Goal: Transaction & Acquisition: Download file/media

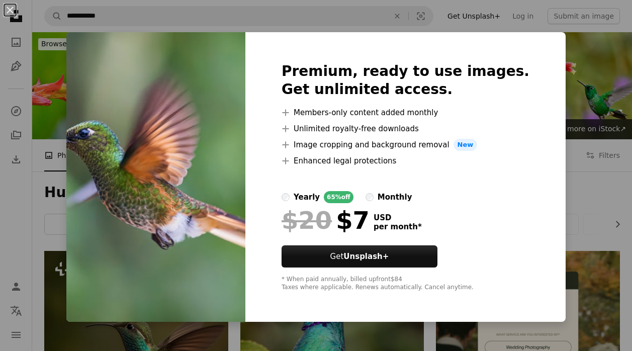
scroll to position [67, 0]
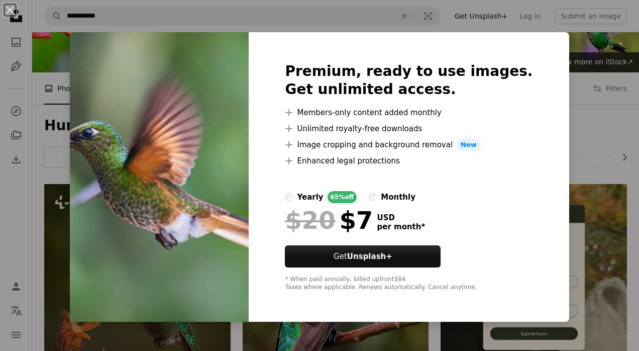
click at [630, 161] on div "An X shape Premium, ready to use images. Get unlimited access. A plus sign Memb…" at bounding box center [319, 175] width 639 height 351
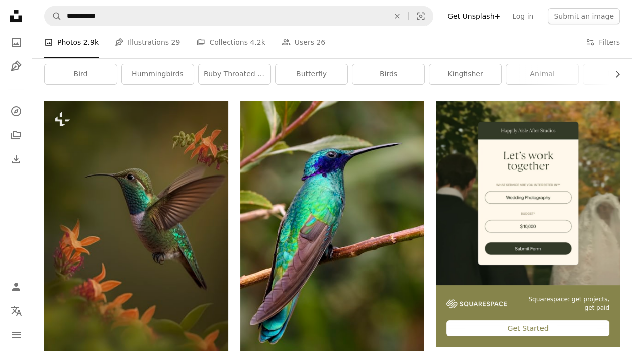
scroll to position [151, 0]
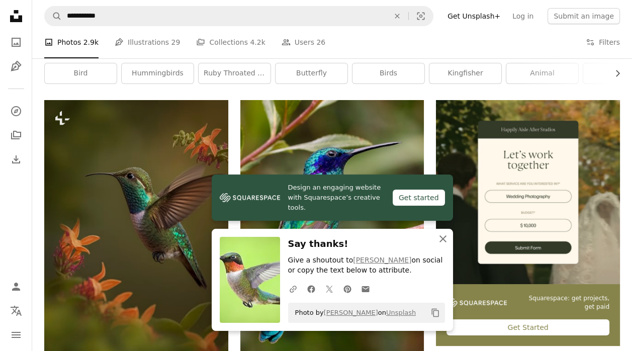
click at [439, 238] on icon "An X shape" at bounding box center [443, 239] width 12 height 12
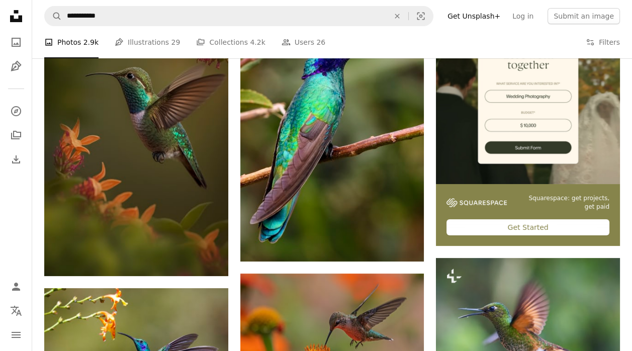
scroll to position [251, 0]
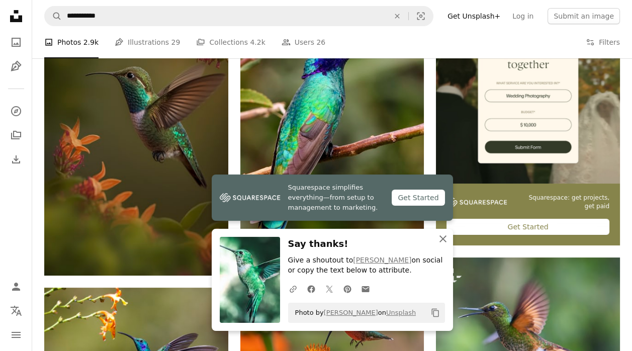
click at [444, 241] on icon "button" at bounding box center [442, 238] width 7 height 7
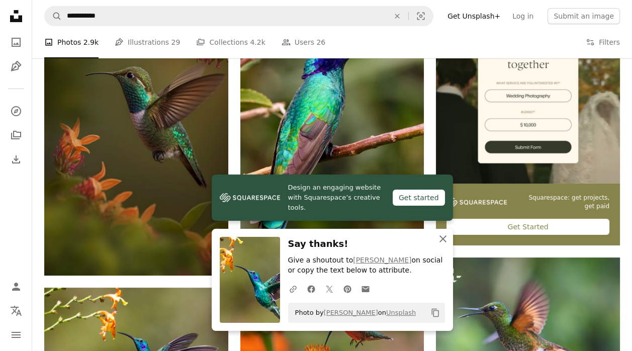
click at [443, 239] on icon "button" at bounding box center [442, 238] width 7 height 7
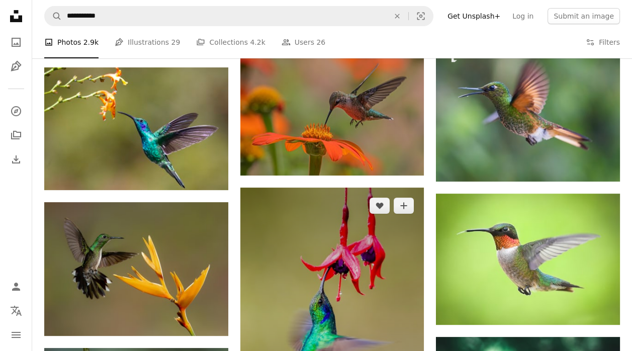
scroll to position [486, 0]
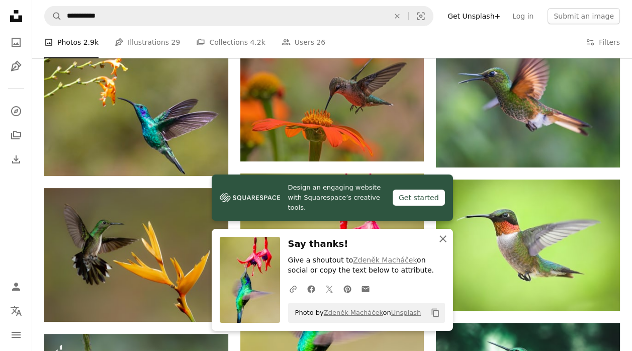
click at [444, 240] on icon "button" at bounding box center [442, 238] width 7 height 7
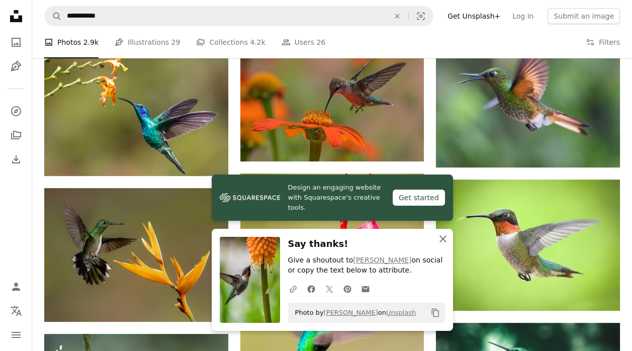
click at [439, 242] on icon "button" at bounding box center [442, 238] width 7 height 7
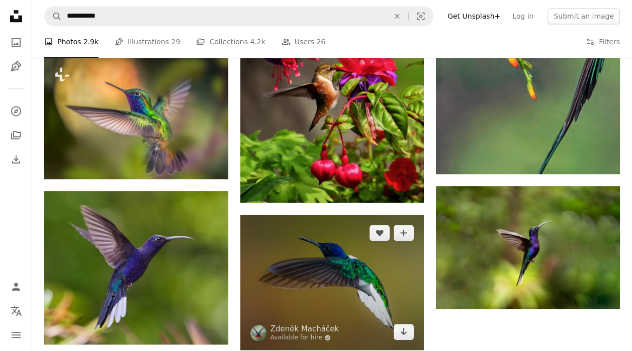
scroll to position [1273, 0]
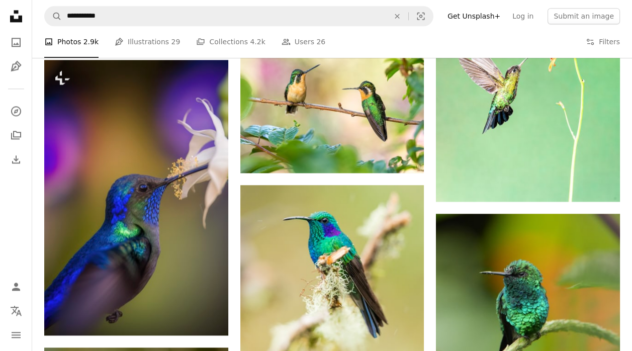
scroll to position [2111, 0]
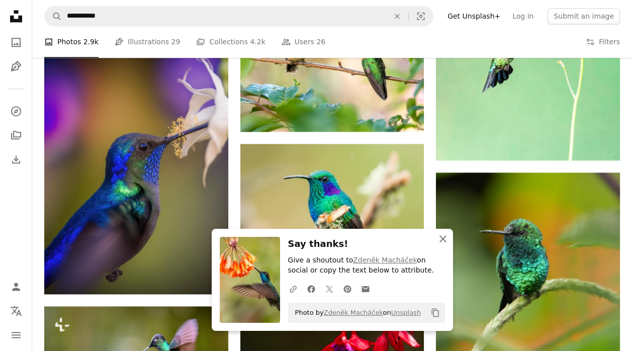
click at [446, 237] on icon "An X shape" at bounding box center [443, 239] width 12 height 12
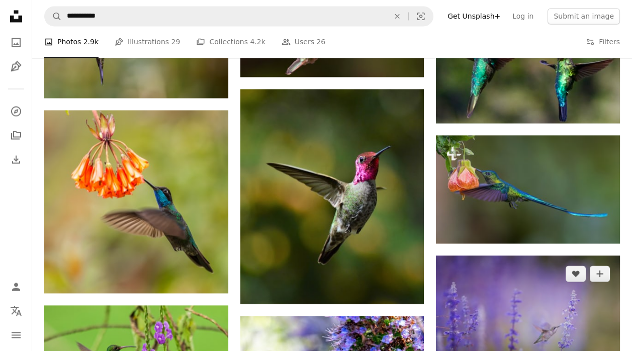
scroll to position [2513, 0]
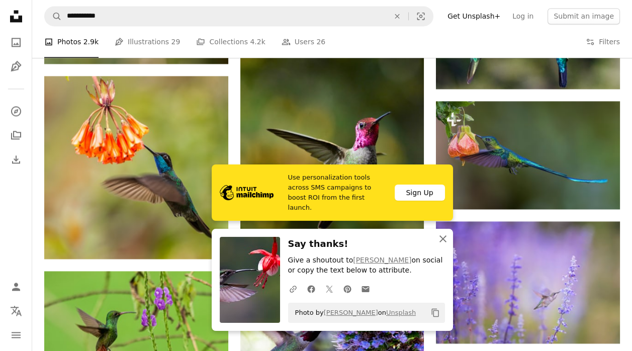
click at [444, 243] on icon "An X shape" at bounding box center [443, 239] width 12 height 12
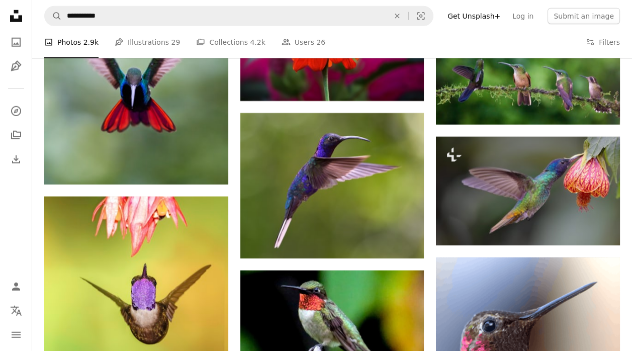
scroll to position [4238, 0]
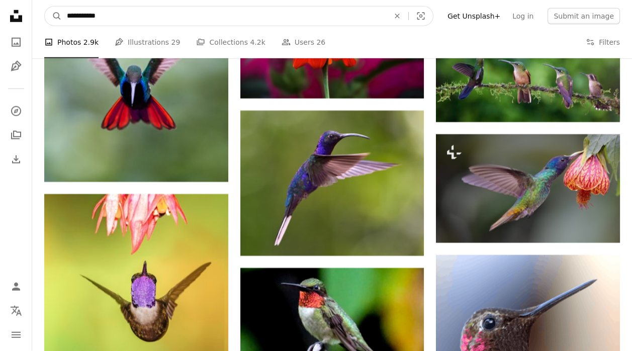
click at [157, 20] on input "**********" at bounding box center [224, 16] width 324 height 19
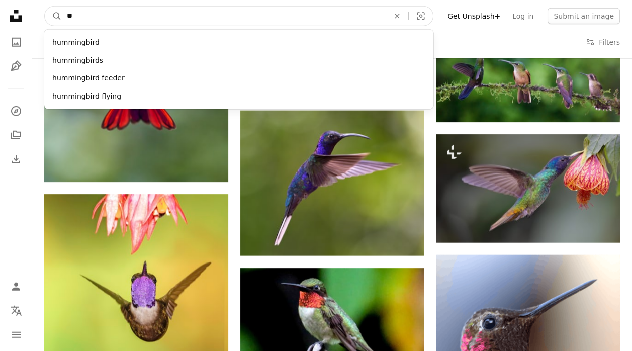
type input "*"
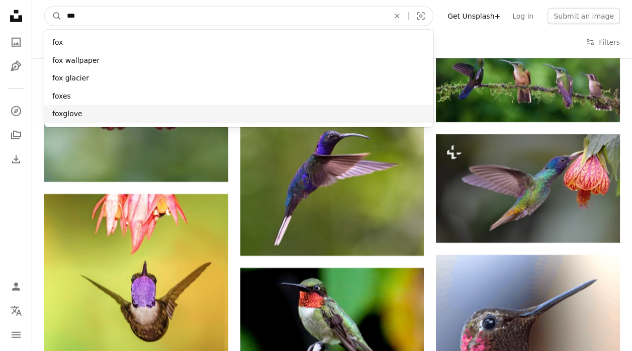
type input "***"
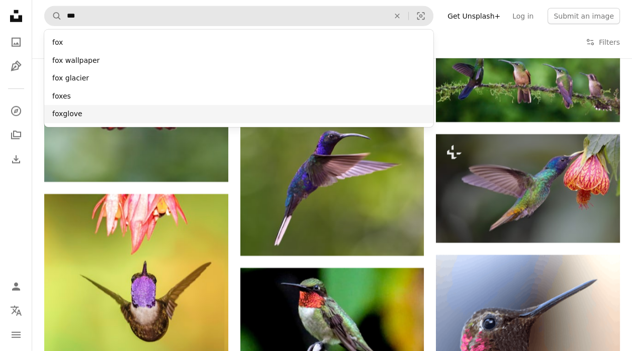
click at [58, 113] on div "foxglove" at bounding box center [238, 114] width 389 height 18
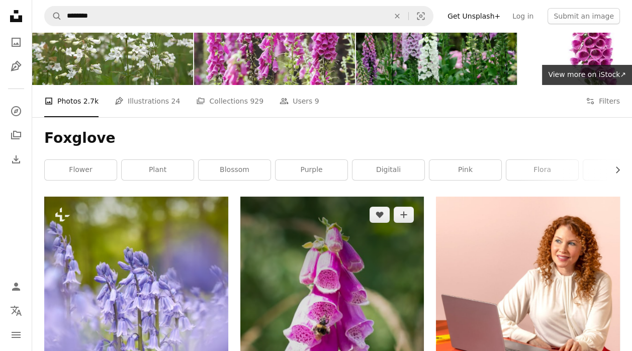
scroll to position [67, 0]
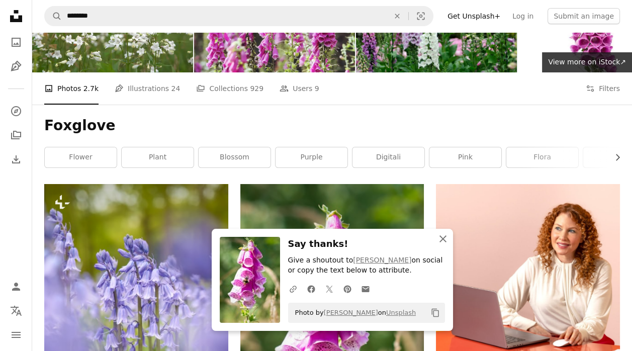
click at [440, 242] on icon "An X shape" at bounding box center [443, 239] width 12 height 12
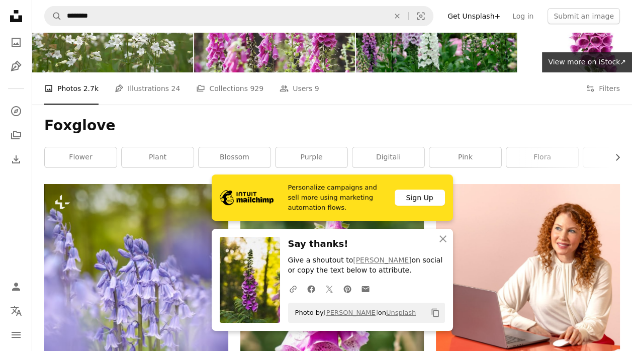
click at [380, 238] on h3 "Say thanks!" at bounding box center [366, 244] width 157 height 15
click at [439, 239] on icon "An X shape" at bounding box center [443, 239] width 12 height 12
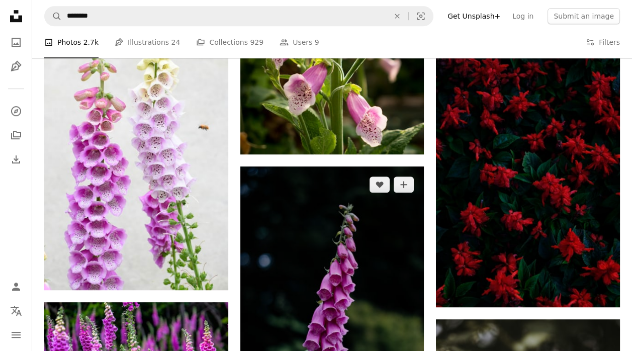
scroll to position [905, 0]
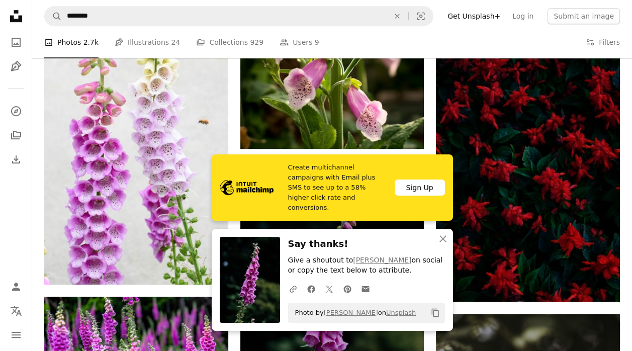
click at [382, 195] on img at bounding box center [332, 299] width 184 height 276
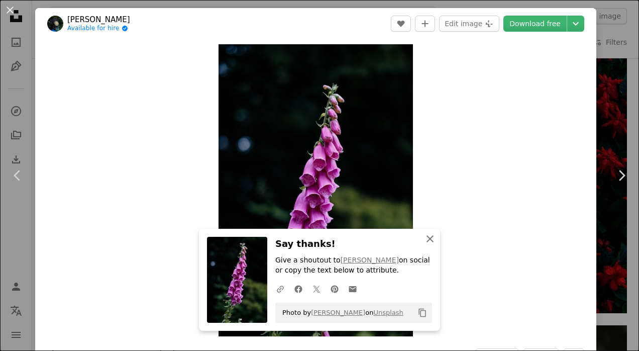
click at [424, 238] on icon "An X shape" at bounding box center [430, 239] width 12 height 12
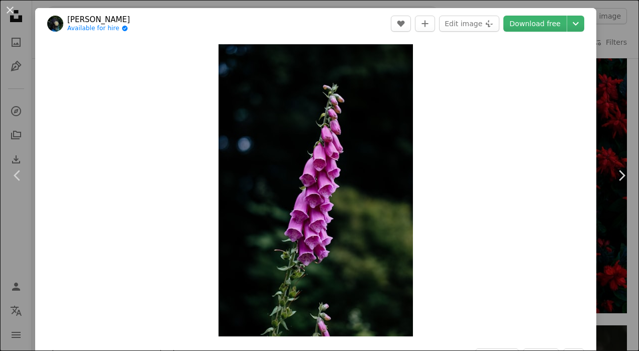
click at [615, 245] on div "An X shape Chevron left Chevron right Sia Ray Available for hire A checkmark in…" at bounding box center [319, 175] width 639 height 351
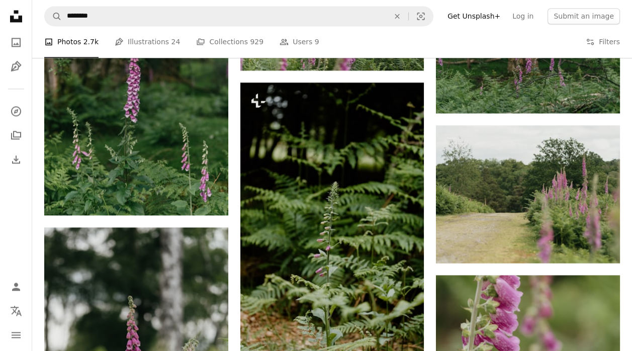
scroll to position [2647, 0]
